Goal: Information Seeking & Learning: Understand process/instructions

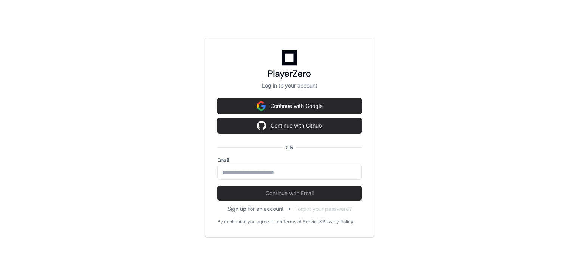
scroll to position [5158, 0]
drag, startPoint x: 259, startPoint y: 175, endPoint x: 274, endPoint y: 174, distance: 15.5
click at [259, 175] on input "email" at bounding box center [289, 173] width 135 height 8
click at [262, 174] on input "email" at bounding box center [289, 173] width 135 height 8
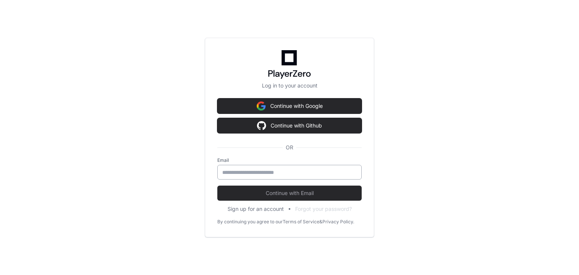
type input "**********"
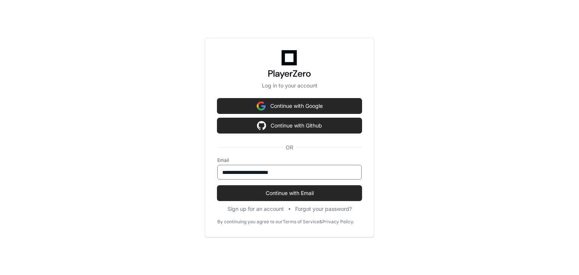
click at [159, 180] on div "**********" at bounding box center [289, 137] width 579 height 275
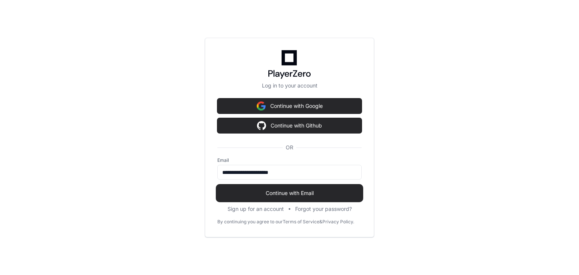
click at [242, 190] on span "Continue with Email" at bounding box center [289, 194] width 144 height 8
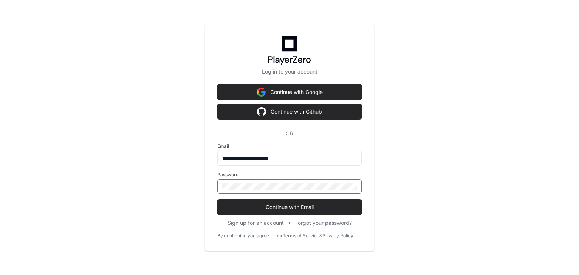
click at [217, 200] on button "Continue with Email" at bounding box center [289, 207] width 144 height 15
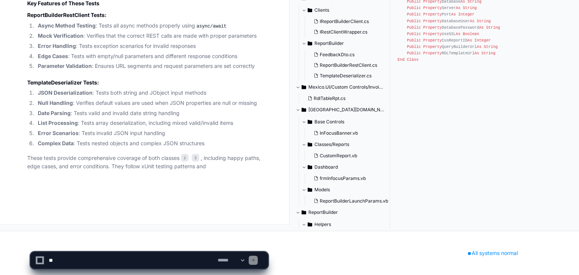
scroll to position [5196, 0]
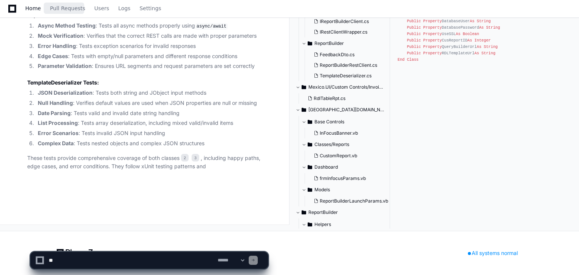
click at [27, 7] on span "Home" at bounding box center [32, 8] width 15 height 5
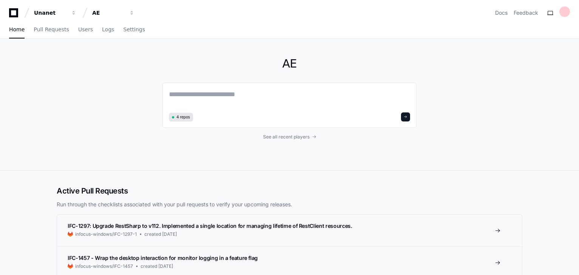
click at [288, 131] on div "AE 4 repos See all recent players" at bounding box center [289, 104] width 254 height 131
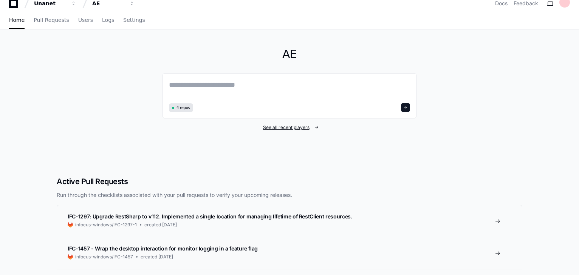
click at [282, 130] on span "See all recent players" at bounding box center [286, 128] width 46 height 6
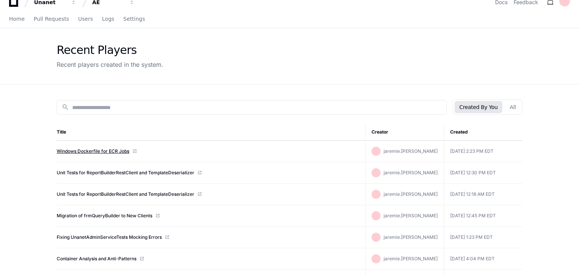
click at [96, 148] on link "Windows Dockerfile for ECR Jobs" at bounding box center [93, 151] width 73 height 6
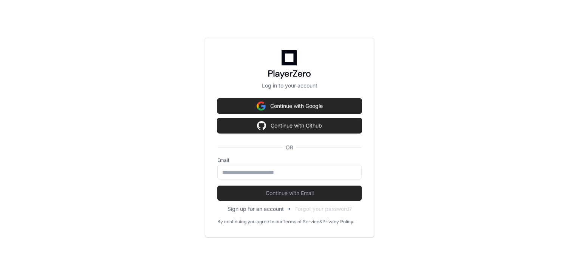
scroll to position [0, 21]
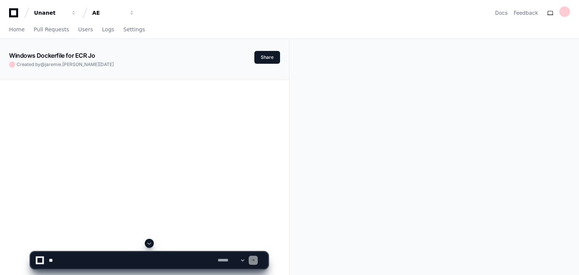
click at [150, 243] on span at bounding box center [149, 244] width 6 height 6
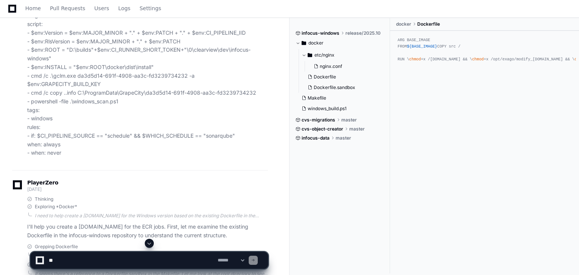
scroll to position [2138, 0]
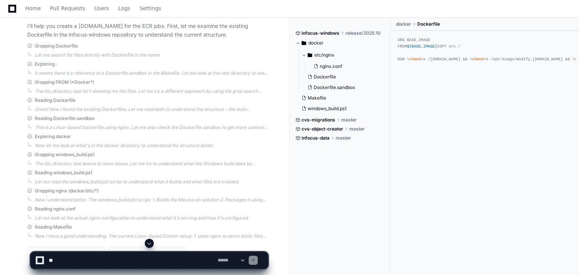
click at [149, 241] on span at bounding box center [149, 244] width 6 height 6
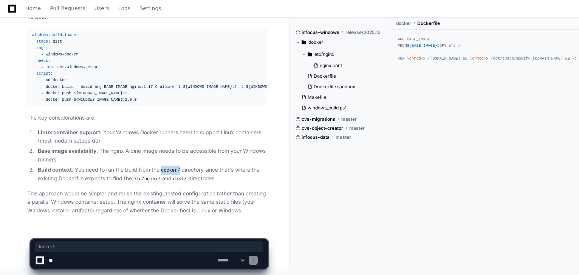
drag, startPoint x: 182, startPoint y: 172, endPoint x: 162, endPoint y: 174, distance: 19.7
click at [162, 174] on li "Build context : You need to run the build from the docker/ directory since that…" at bounding box center [152, 175] width 232 height 18
copy code "docker/"
click at [101, 72] on div "windows-build-image: stage: dist tags: - windows-docker needs: - job: ecr-windo…" at bounding box center [148, 67] width 232 height 71
drag, startPoint x: 69, startPoint y: 80, endPoint x: 40, endPoint y: 79, distance: 28.4
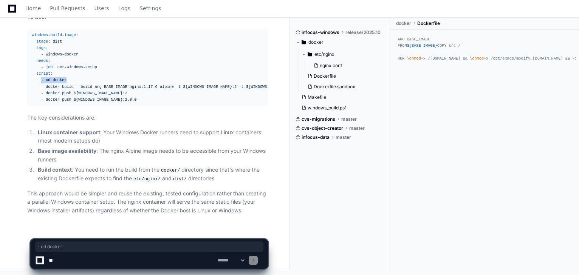
click at [40, 79] on div "windows-build-image: stage: dist tags: - windows-docker needs: - job: ecr-windo…" at bounding box center [148, 67] width 232 height 71
copy div "- cd docker"
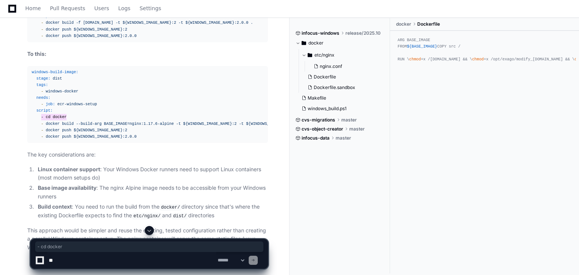
scroll to position [3070, 0]
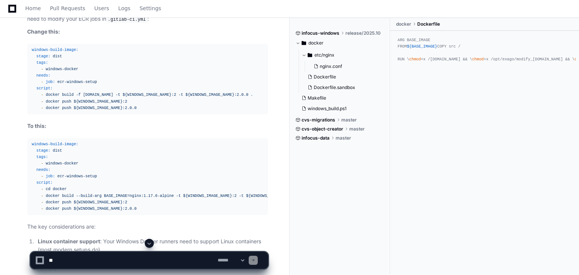
click at [94, 260] on textarea at bounding box center [131, 260] width 169 height 17
paste textarea "**********"
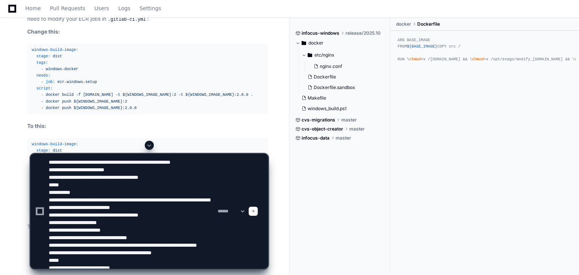
scroll to position [17, 0]
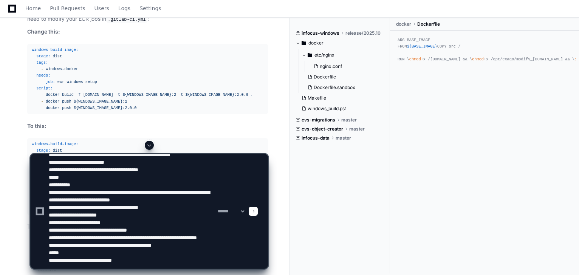
type textarea "**********"
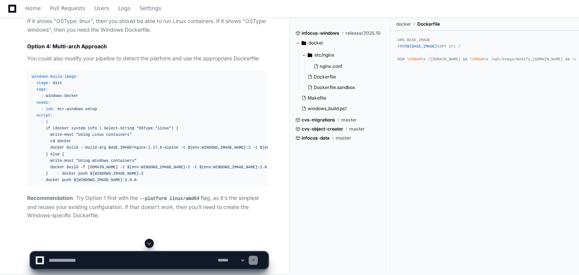
scroll to position [4044, 0]
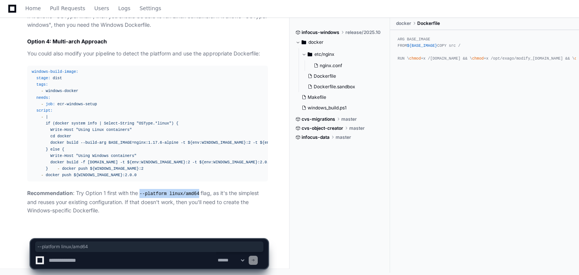
drag, startPoint x: 139, startPoint y: 194, endPoint x: 195, endPoint y: 192, distance: 55.6
click at [195, 192] on code "--platform linux/amd64" at bounding box center [169, 194] width 63 height 7
copy code "--platform linux/amd64"
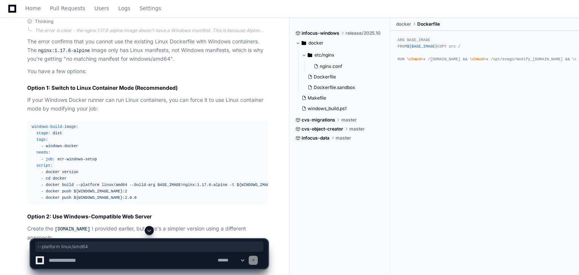
scroll to position [3590, 0]
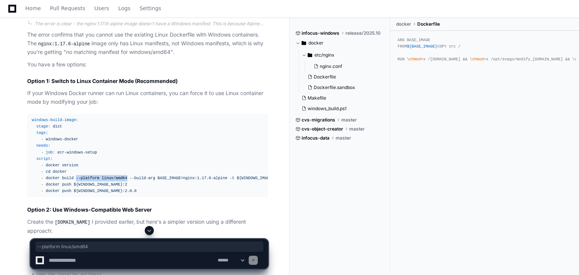
drag, startPoint x: 120, startPoint y: 189, endPoint x: 71, endPoint y: 191, distance: 48.4
click at [71, 191] on div "windows-build-image: stage: dist tags: - windows-docker needs: - job: ecr-windo…" at bounding box center [148, 156] width 232 height 78
copy div "--platform linux/amd64"
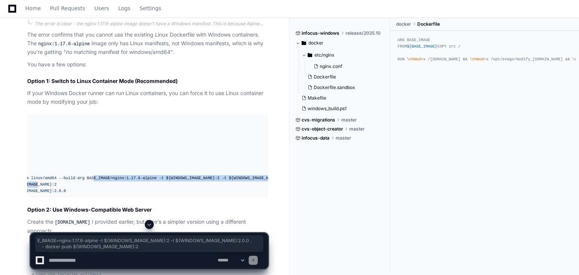
scroll to position [0, 60]
drag, startPoint x: 154, startPoint y: 190, endPoint x: 31, endPoint y: 196, distance: 123.4
click at [31, 195] on div "windows-build-image: stage: dist tags: - windows-docker needs: - job: ecr-windo…" at bounding box center [88, 156] width 232 height 78
click at [240, 181] on span "${WINDOWS_IMAGE_NAME}:2.0.0" at bounding box center [271, 178] width 63 height 5
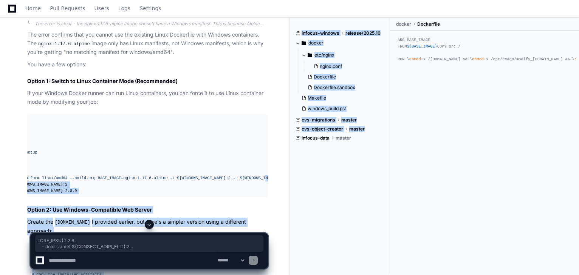
scroll to position [0, 71]
drag, startPoint x: 240, startPoint y: 190, endPoint x: 302, endPoint y: 189, distance: 62.4
click at [258, 181] on span "${WINDOWS_IMAGE_NAME}:2.0.0" at bounding box center [260, 178] width 63 height 5
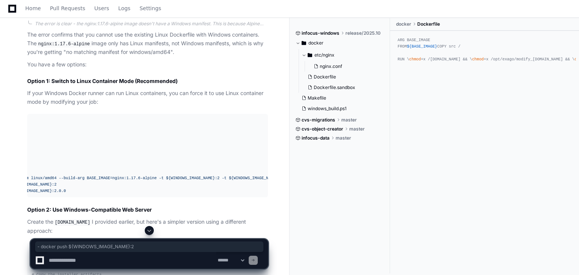
scroll to position [0, 0]
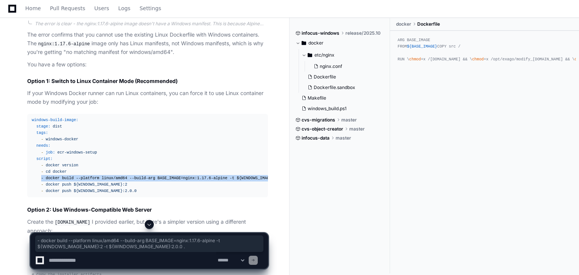
drag, startPoint x: 268, startPoint y: 189, endPoint x: 40, endPoint y: 189, distance: 227.9
click at [40, 189] on div "windows-build-image: stage: dist tags: - windows-docker needs: - job: ecr-windo…" at bounding box center [148, 156] width 232 height 78
copy div "- docker build --platform linux/amd64 --build-arg BASE_IMAGE=nginx:1.17.6-alpin…"
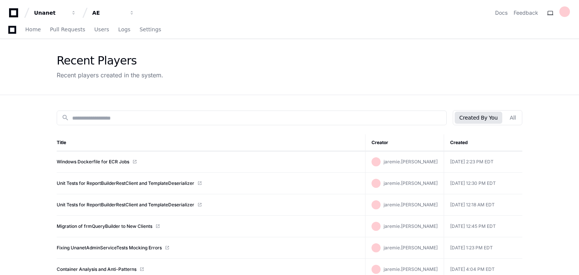
scroll to position [212, 0]
